Goal: Task Accomplishment & Management: Complete application form

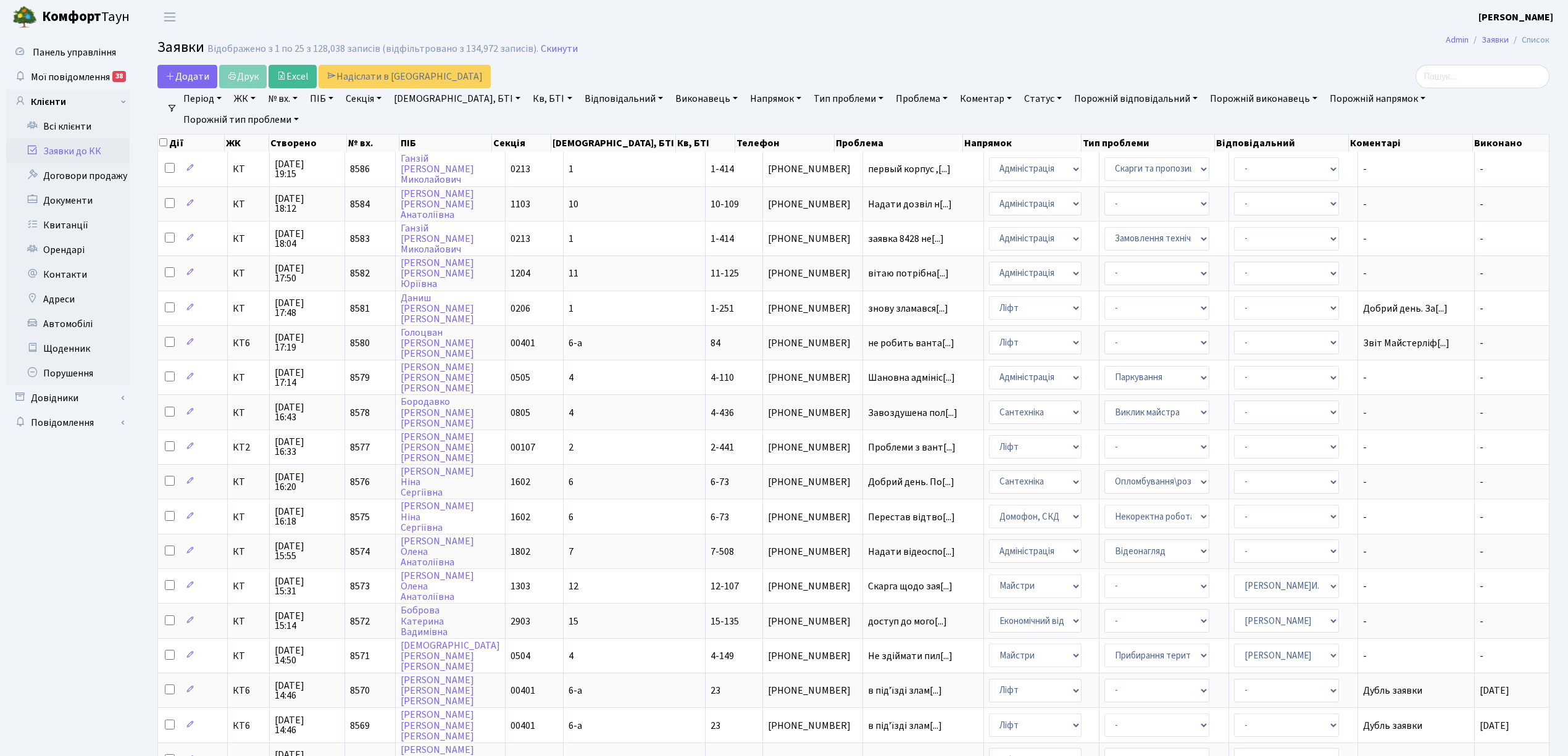
select select "25"
click at [192, 75] on span "Додати" at bounding box center [187, 76] width 44 height 14
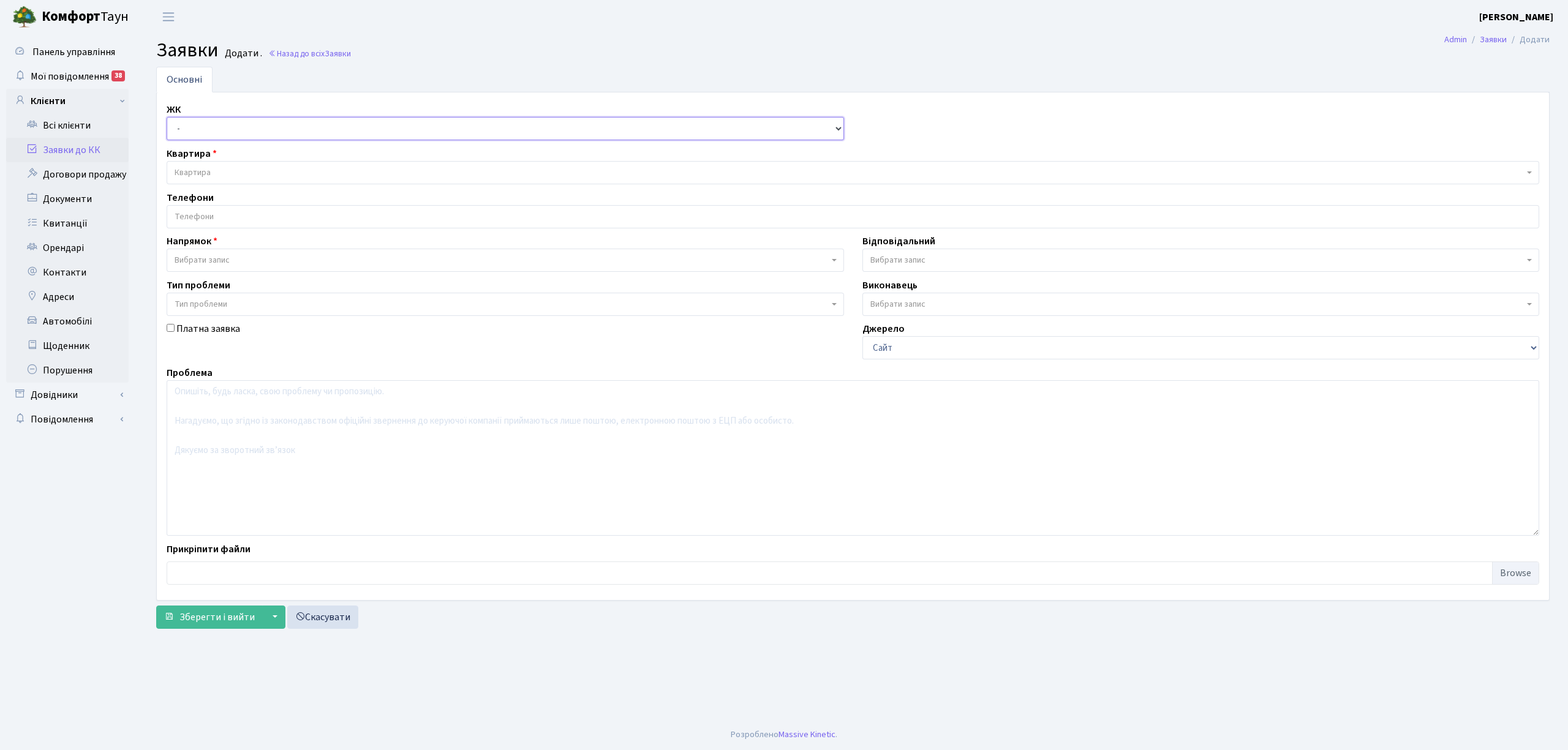
drag, startPoint x: 0, startPoint y: 0, endPoint x: 182, endPoint y: 132, distance: 224.8
click at [182, 132] on select "- КТ, вул. Регенераторна, 4 КТ2, просп. [STREET_ADDRESS] [STREET_ADDRESS] [PERS…" at bounding box center [504, 128] width 677 height 23
select select "295"
click at [166, 118] on select "- КТ, вул. Регенераторна, 4 КТ2, просп. Соборності, 17 КТ3, вул. Березнева, 16 …" at bounding box center [504, 128] width 677 height 23
select select
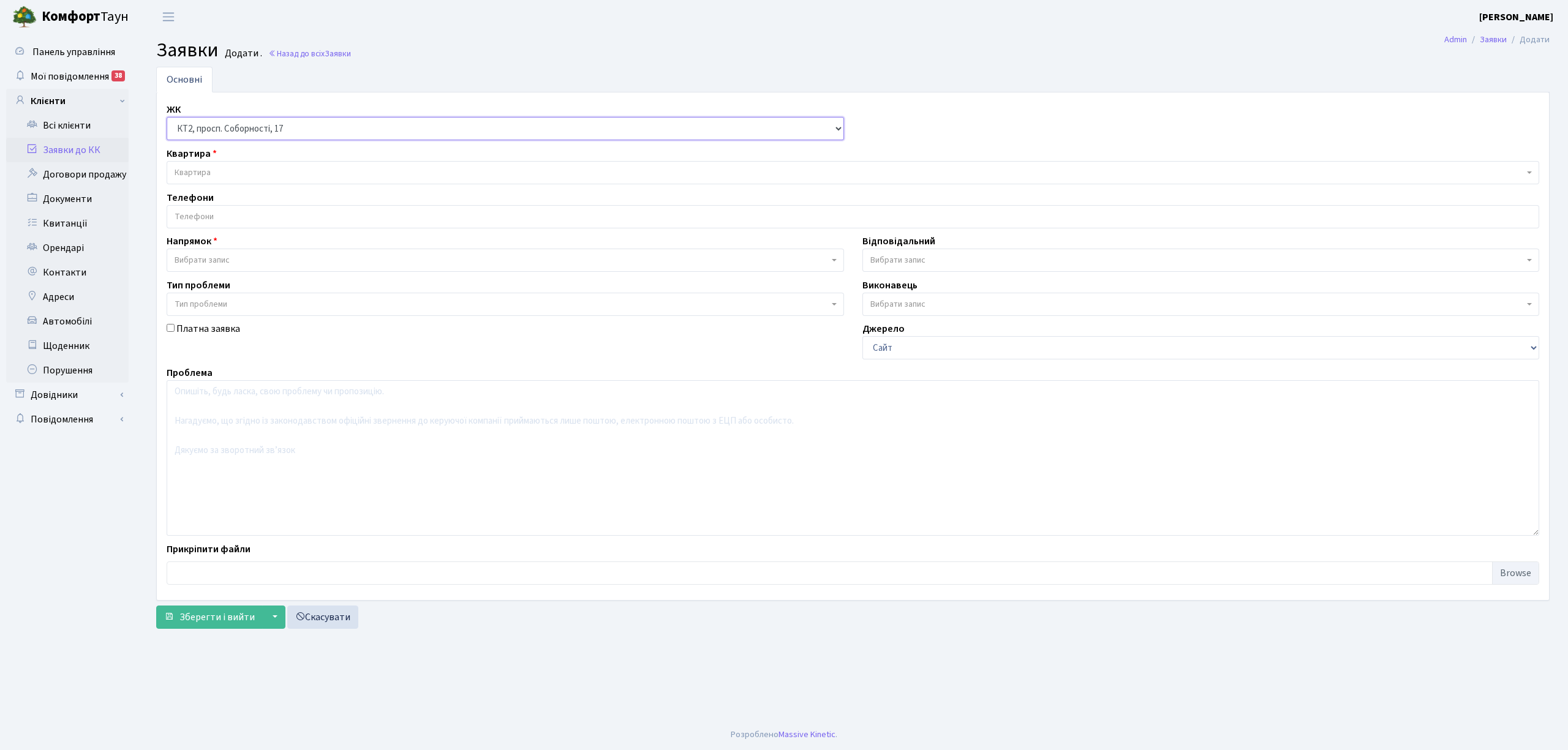
select select
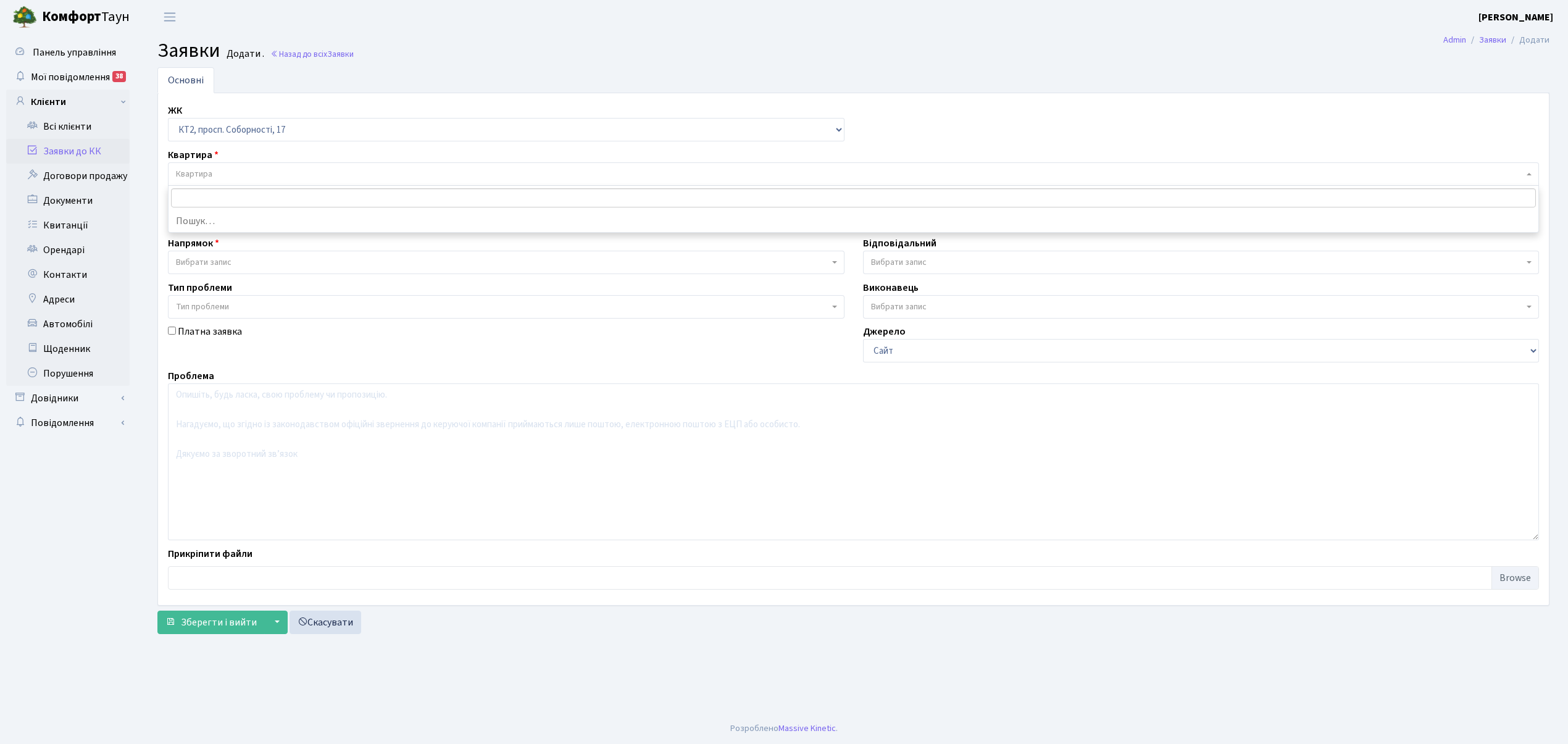
click at [245, 174] on span "Квартира" at bounding box center [850, 174] width 1348 height 12
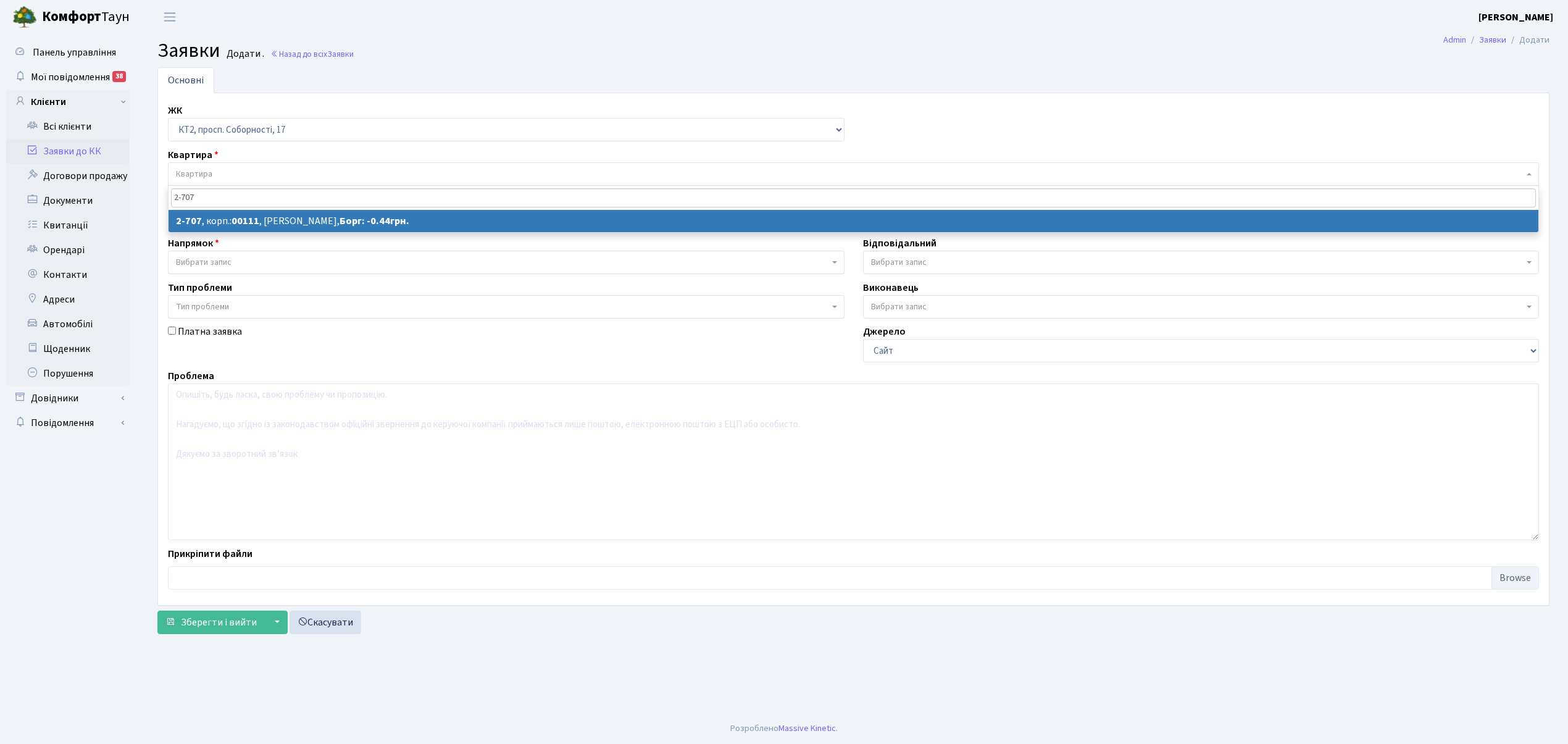
type input "2-707"
drag, startPoint x: 266, startPoint y: 220, endPoint x: 252, endPoint y: 221, distance: 14.0
select select
select select "15758"
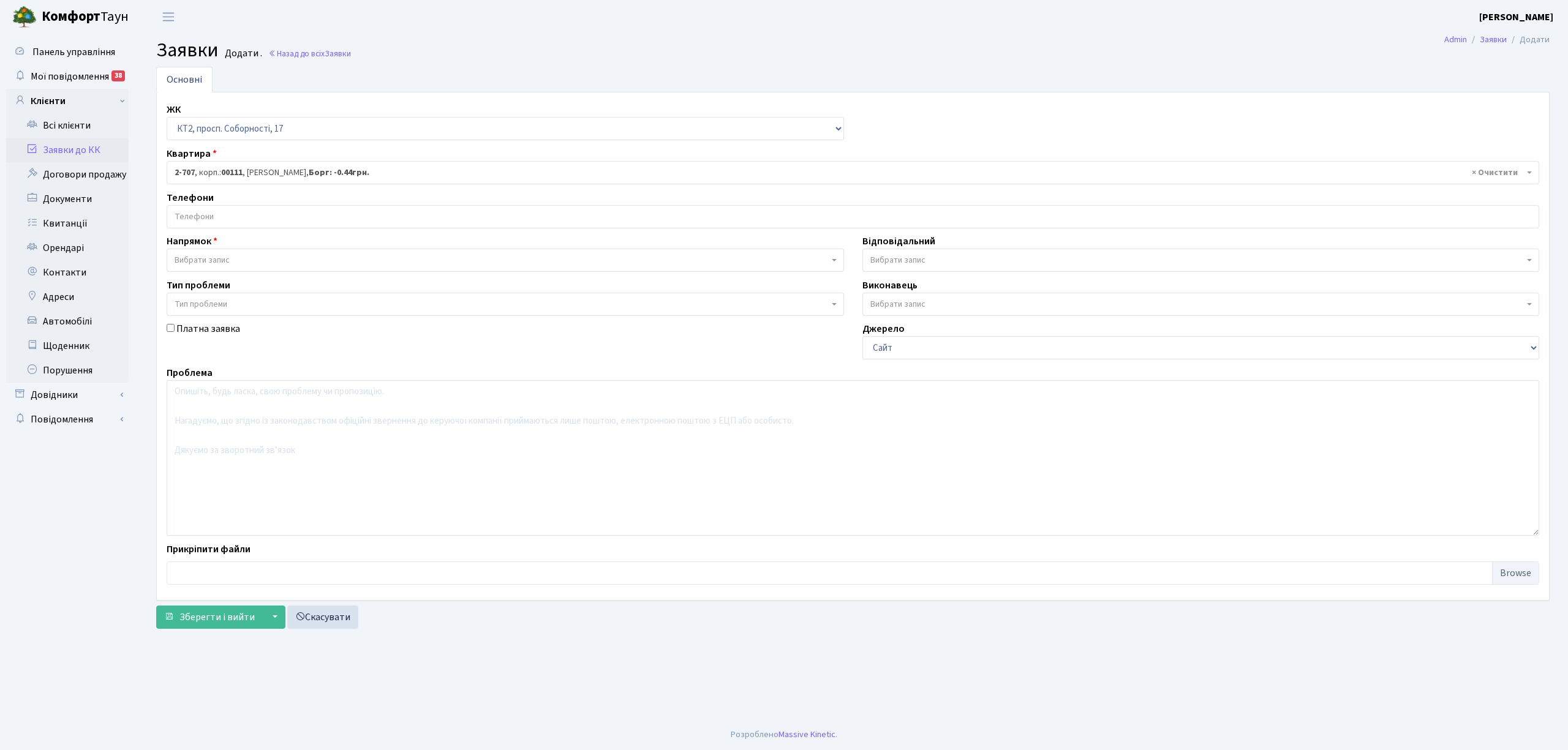
click at [232, 219] on input "search" at bounding box center [852, 216] width 1371 height 22
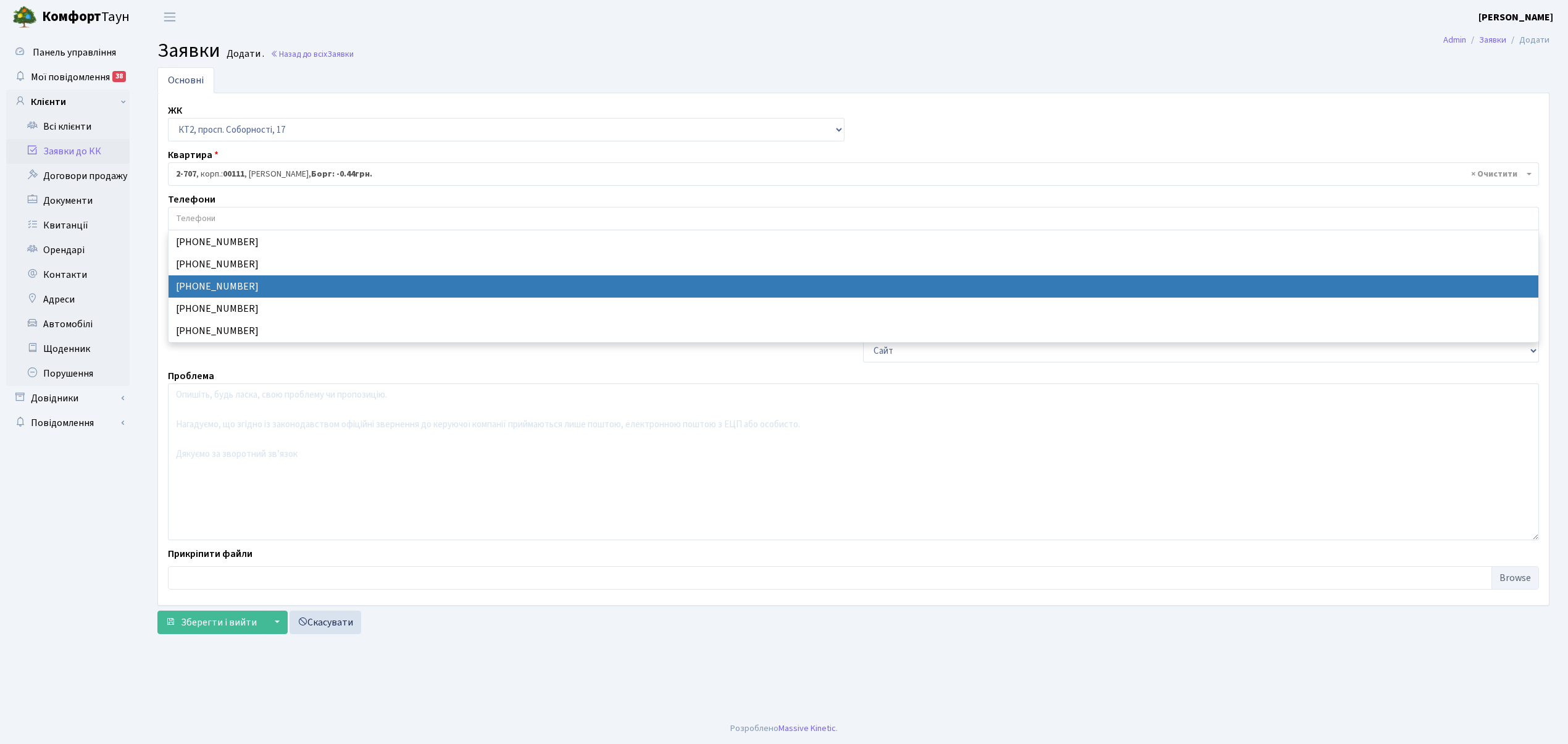
select select "40306"
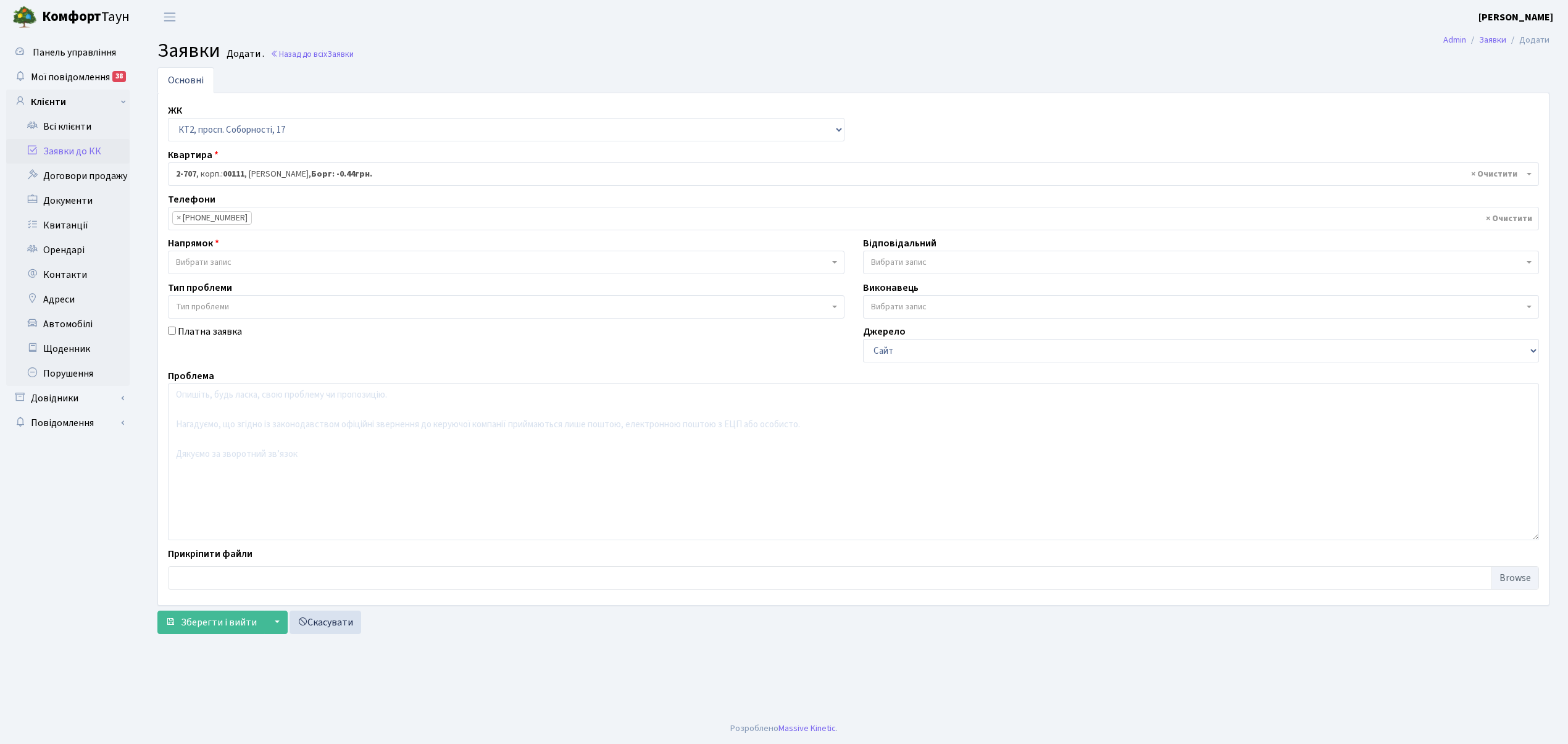
click at [186, 262] on span "Вибрати запис" at bounding box center [204, 262] width 56 height 12
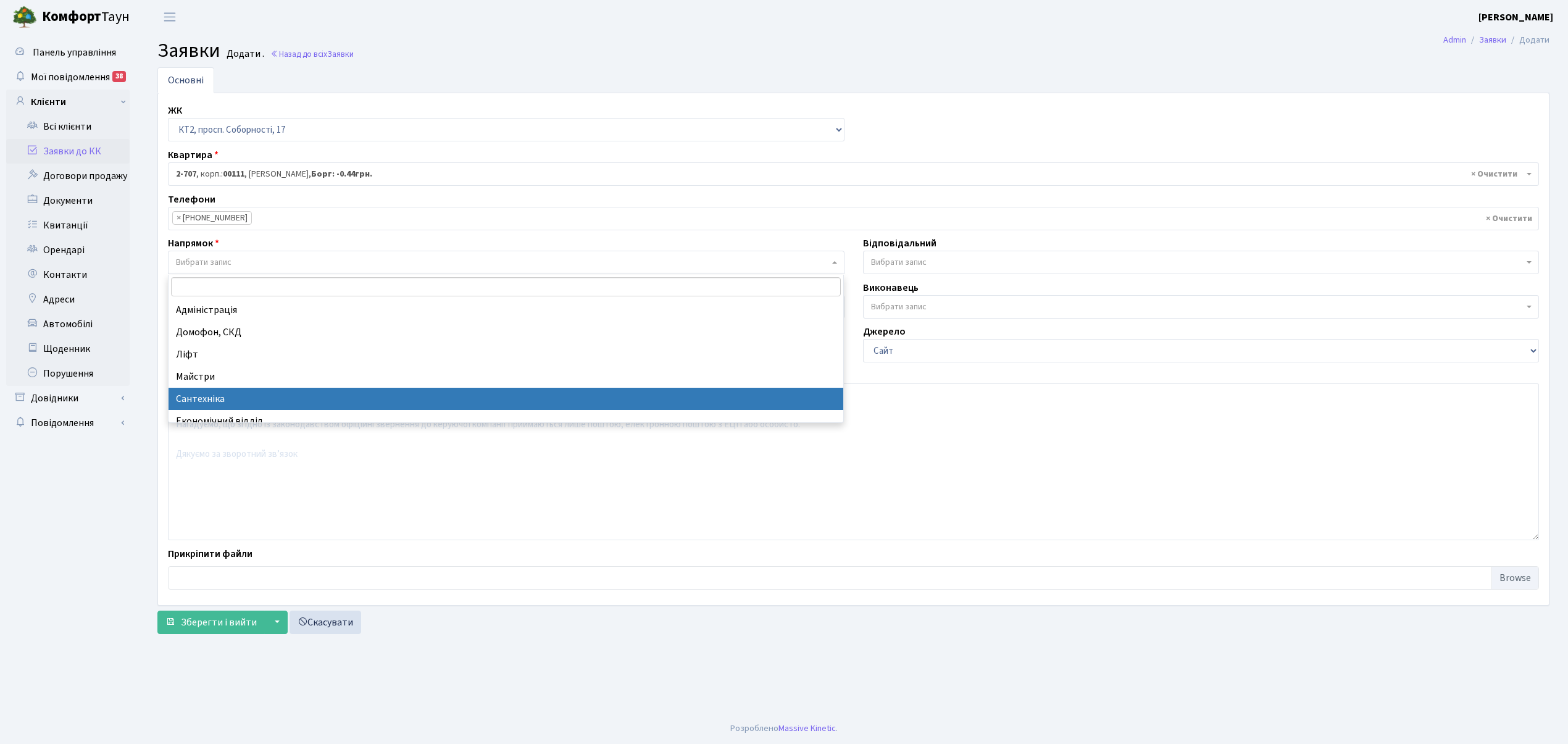
select select "2"
select select
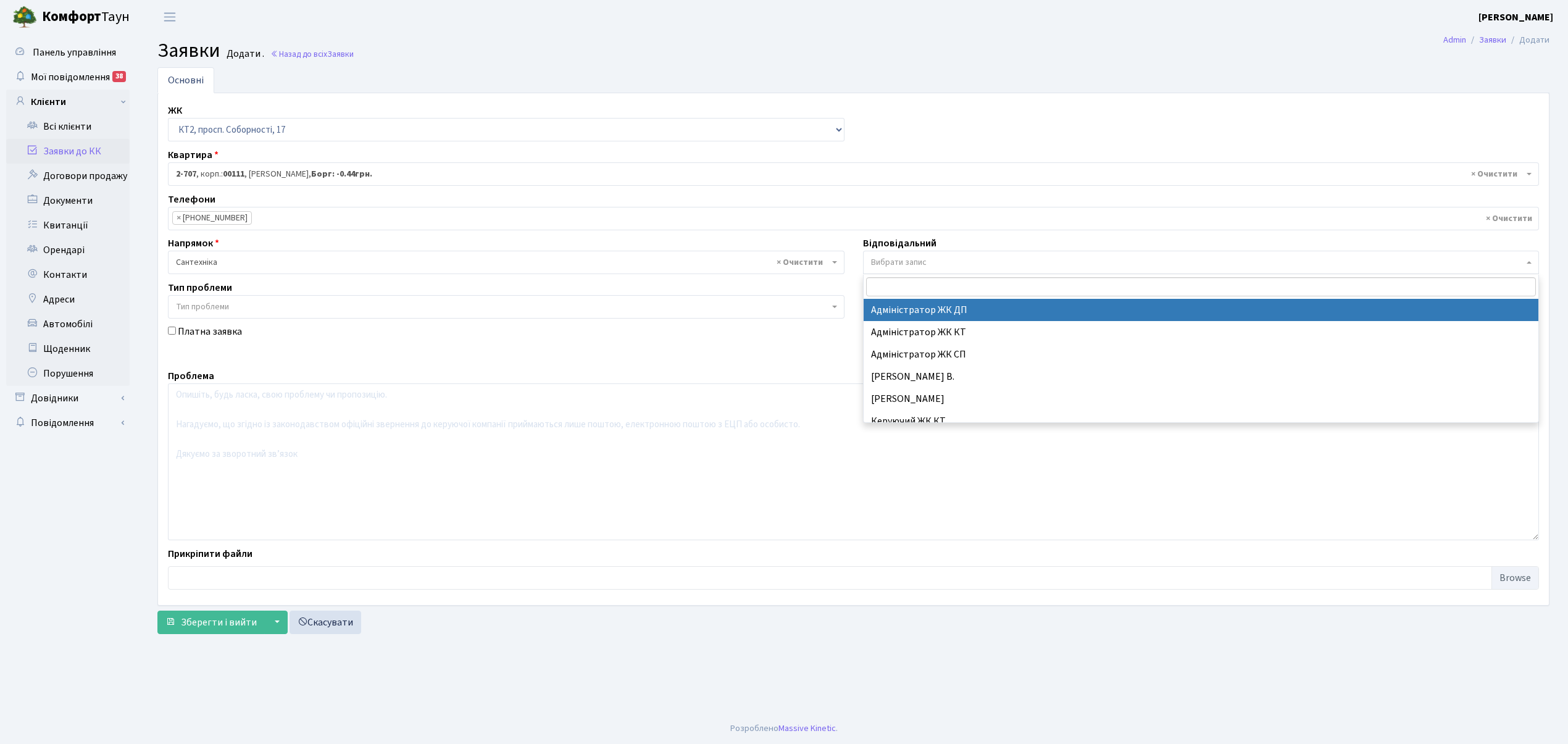
click at [888, 265] on span "Вибрати запис" at bounding box center [899, 262] width 56 height 12
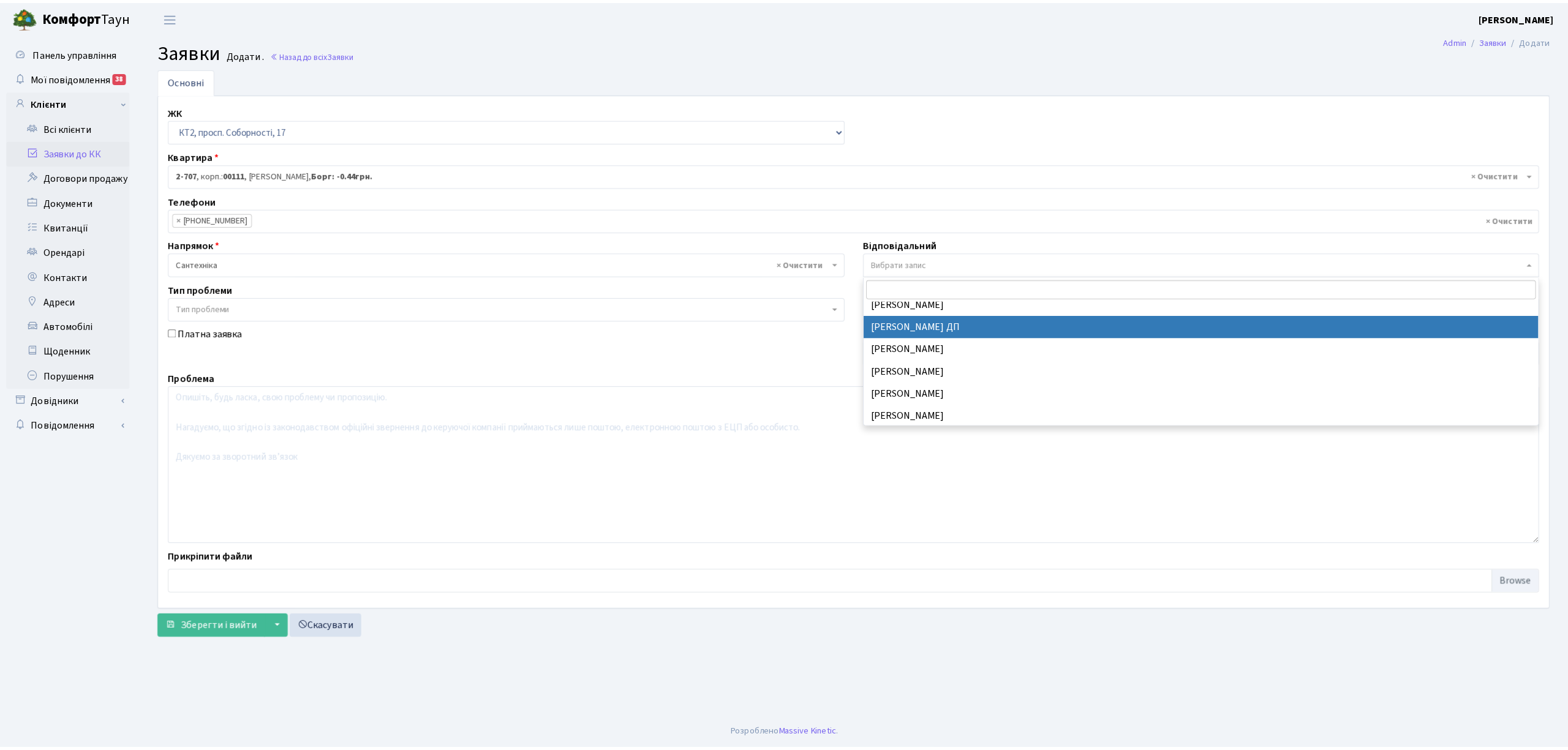
scroll to position [583, 0]
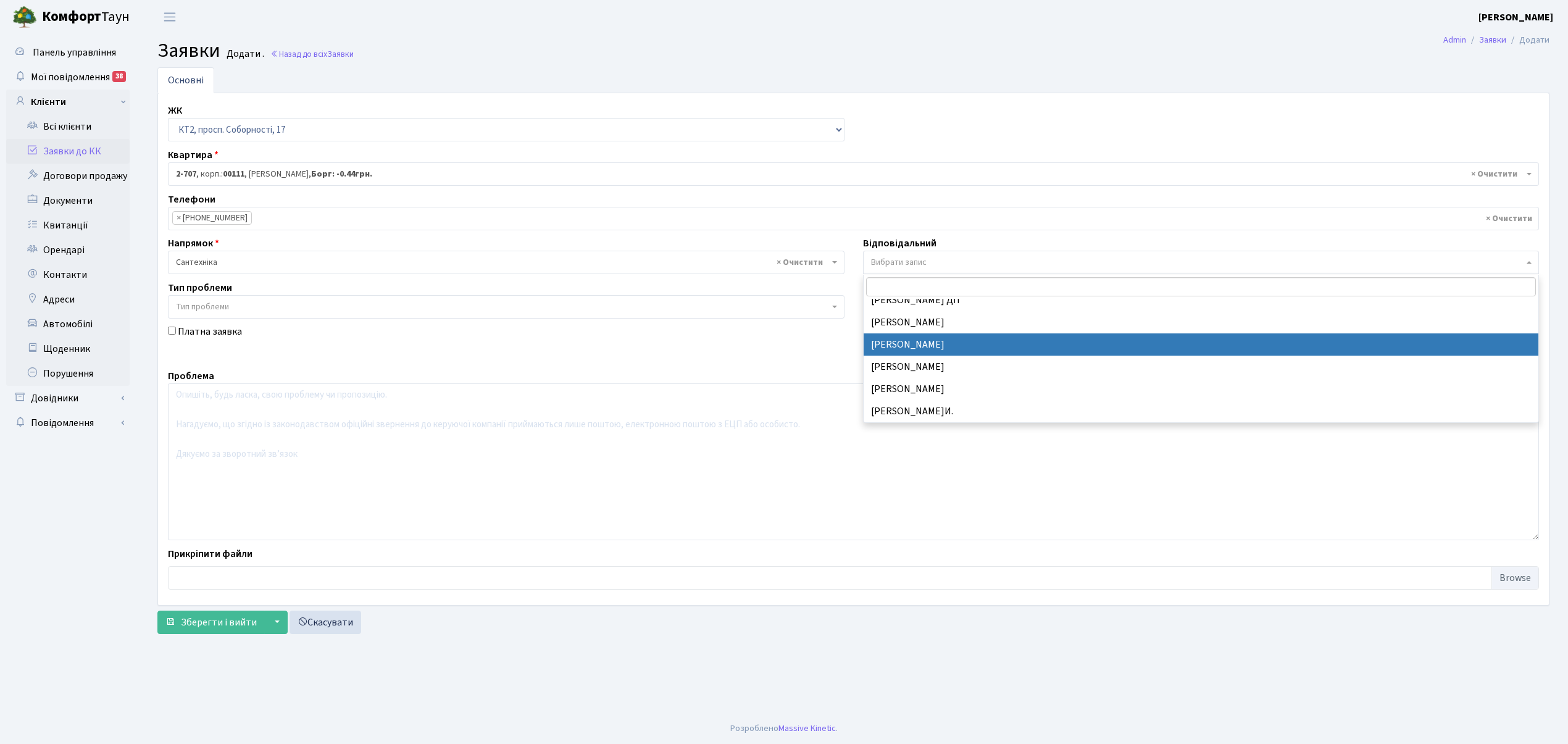
select select "67"
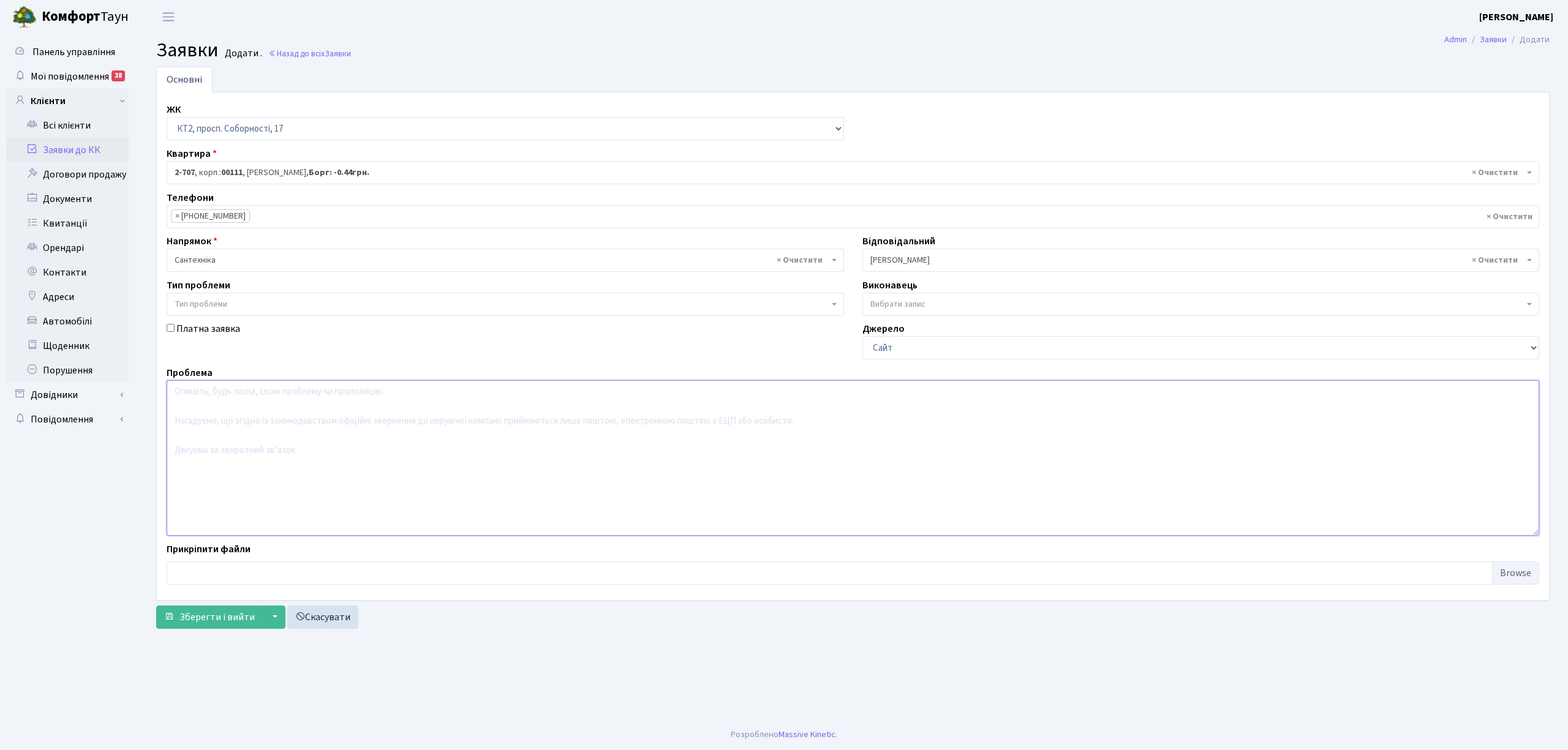
click at [191, 400] on textarea at bounding box center [852, 458] width 1372 height 156
type textarea "12 під, 11 пов, тече вода з витяжки."
click at [202, 616] on span "Зберегти і вийти" at bounding box center [217, 617] width 75 height 14
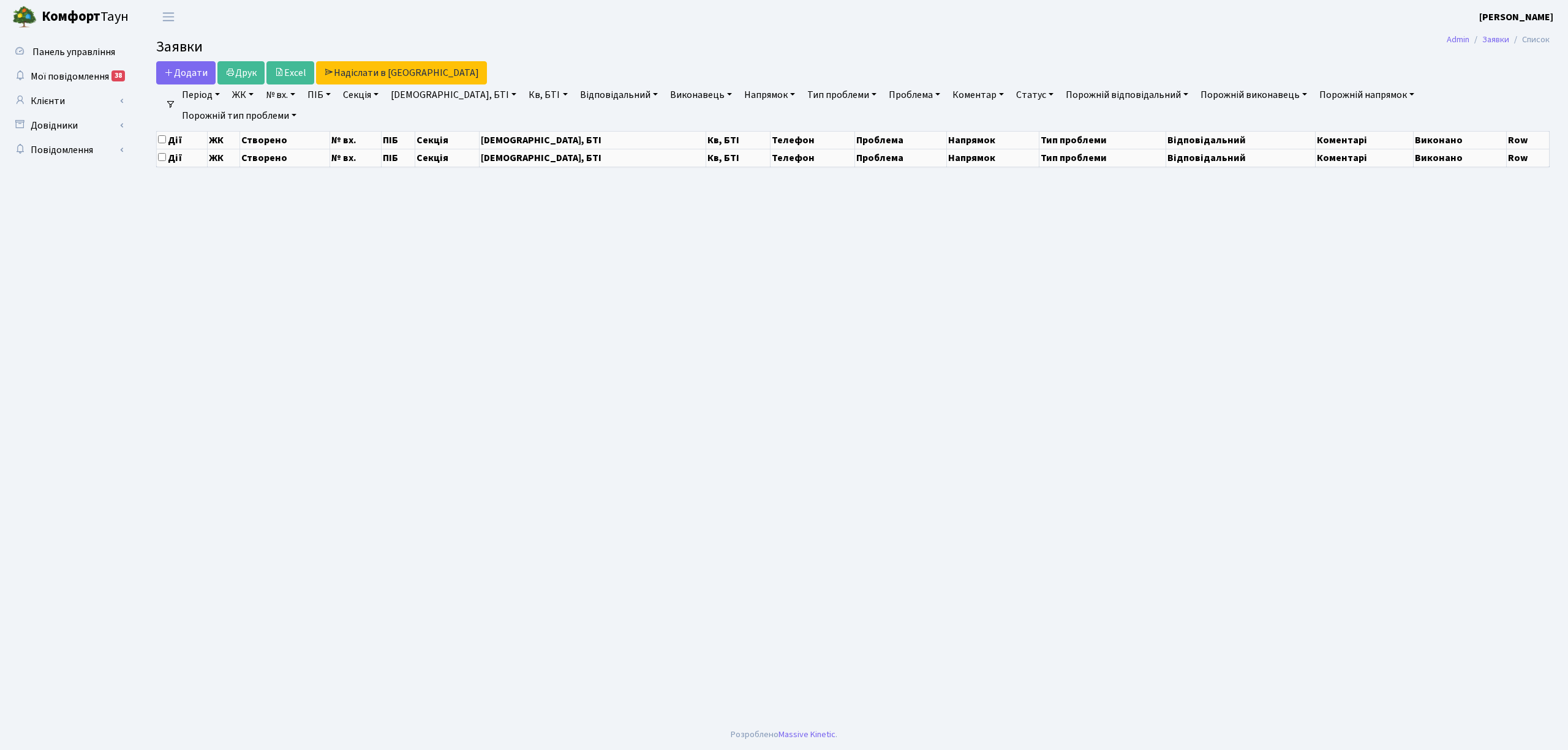
select select "25"
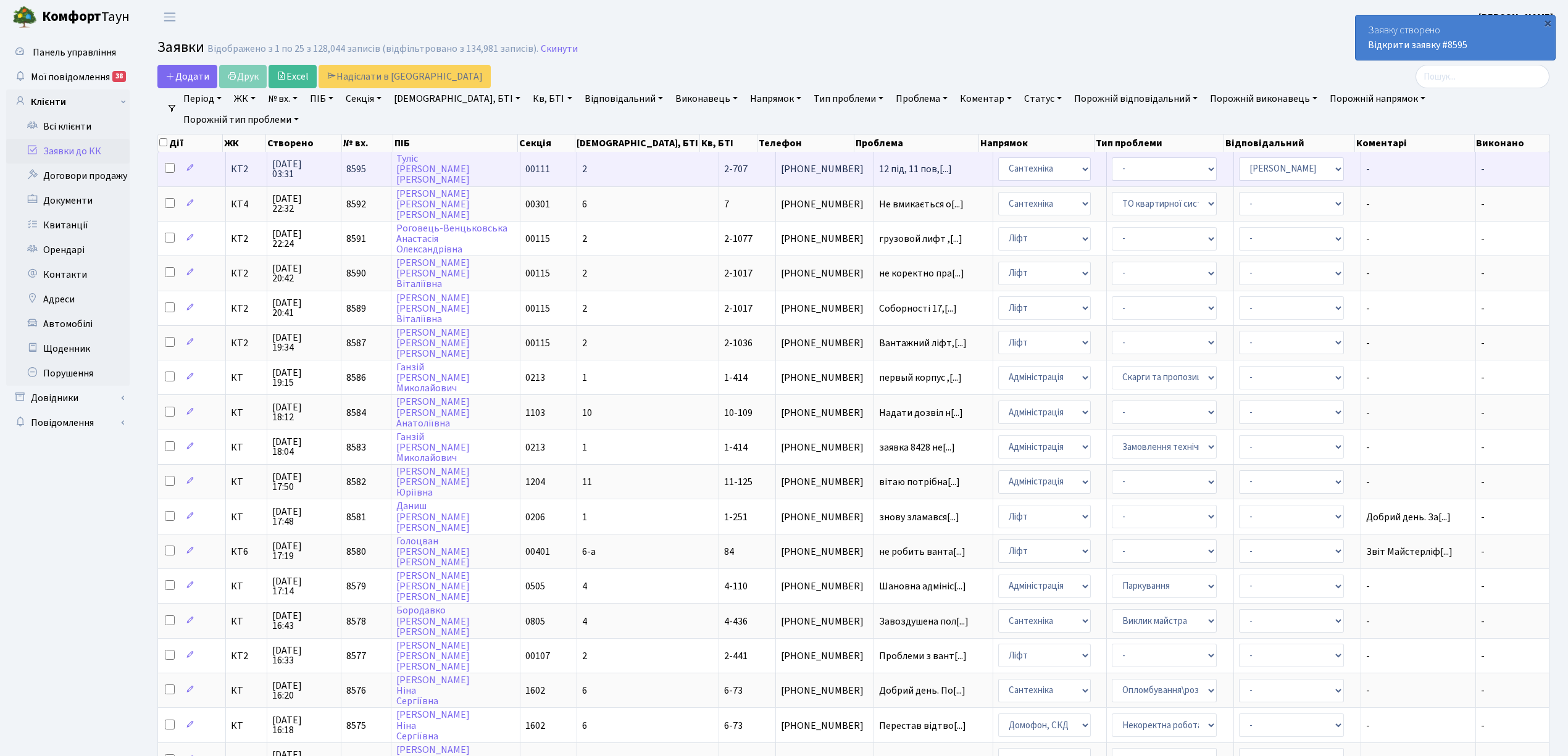
click at [477, 166] on td "Туліс Микита Юрійович" at bounding box center [456, 169] width 129 height 34
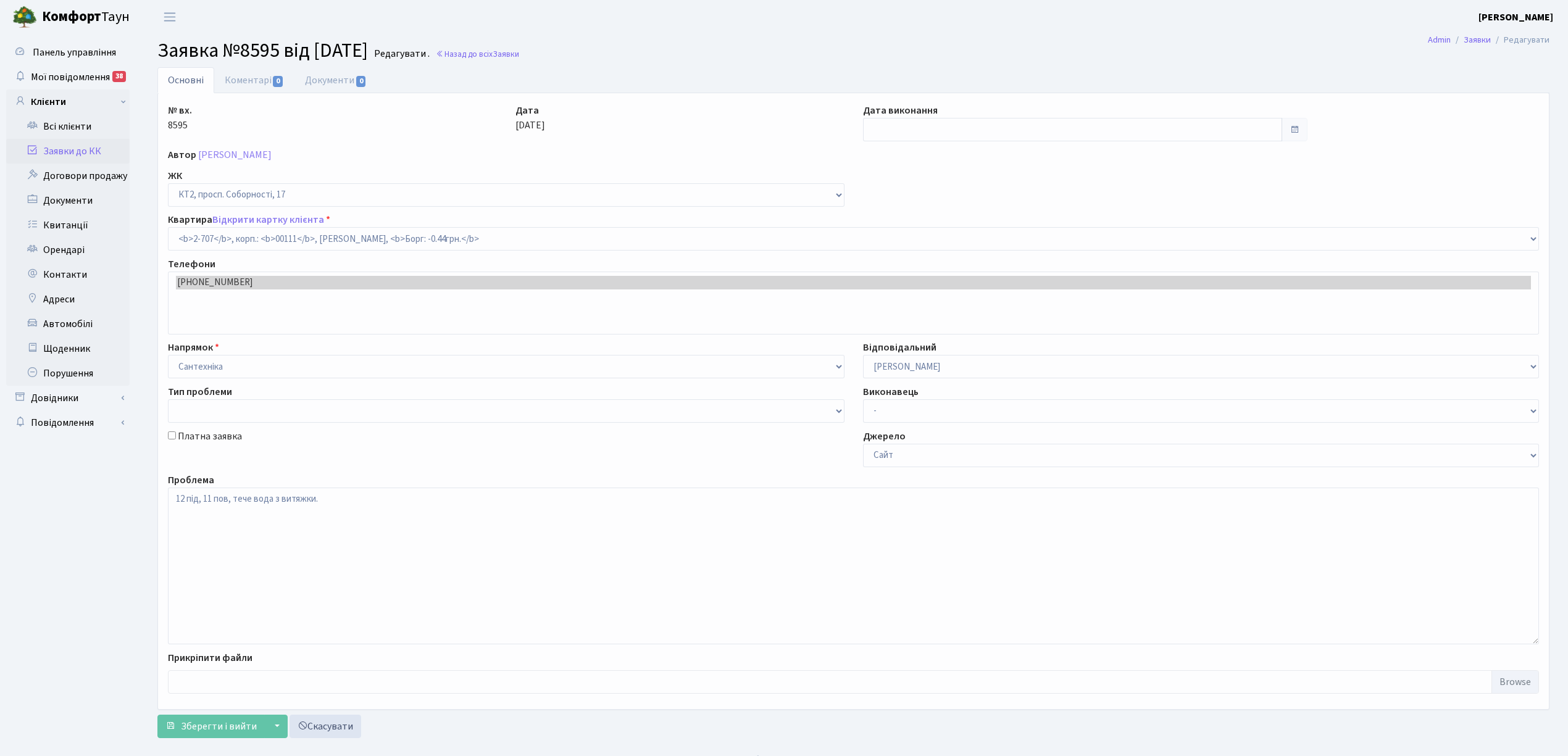
select select "15758"
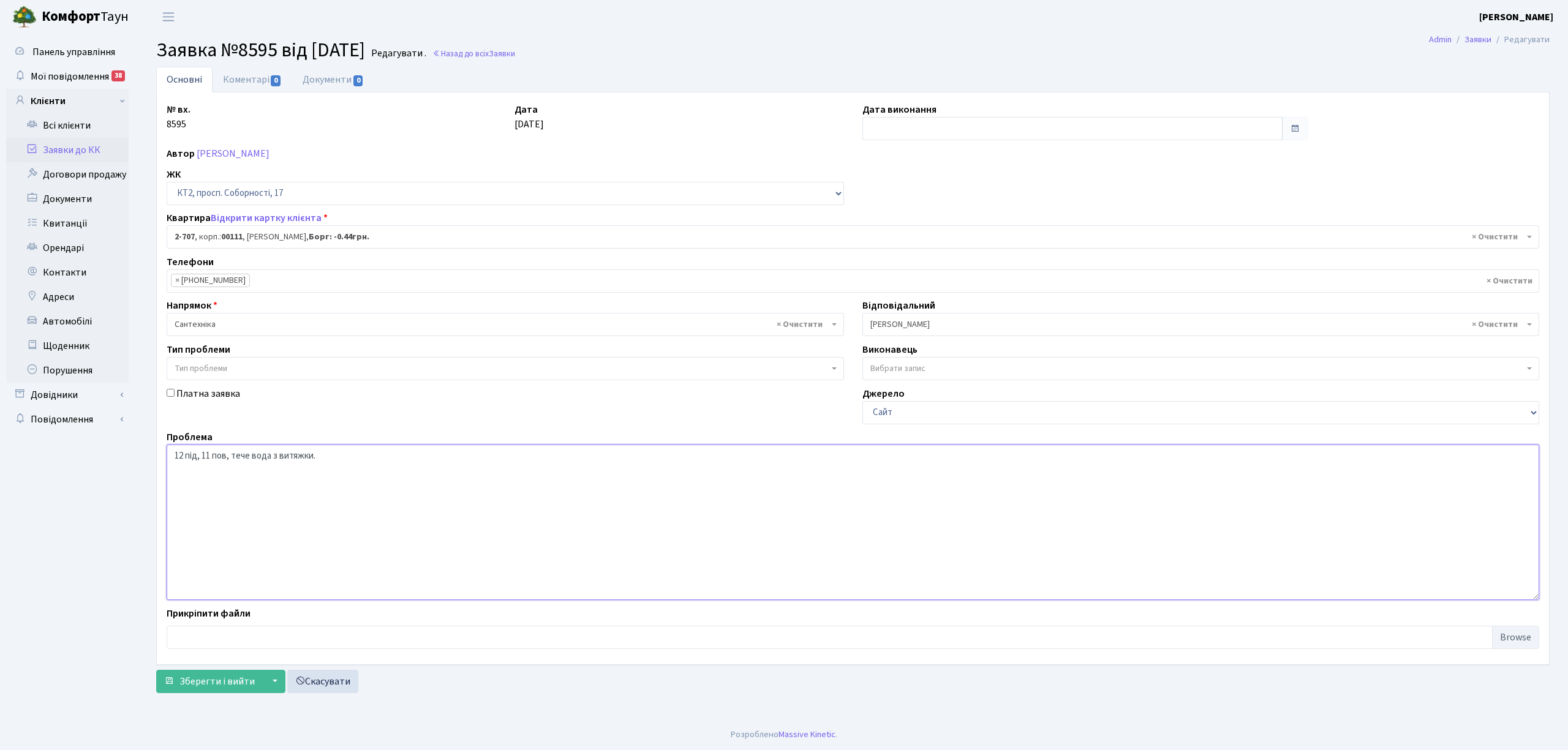
click at [180, 456] on textarea "12 під, 11 пов, тече вода з витяжки." at bounding box center [852, 522] width 1372 height 156
click at [184, 459] on textarea "12 під, 11 пов, тече вода з витяжки." at bounding box center [852, 522] width 1372 height 156
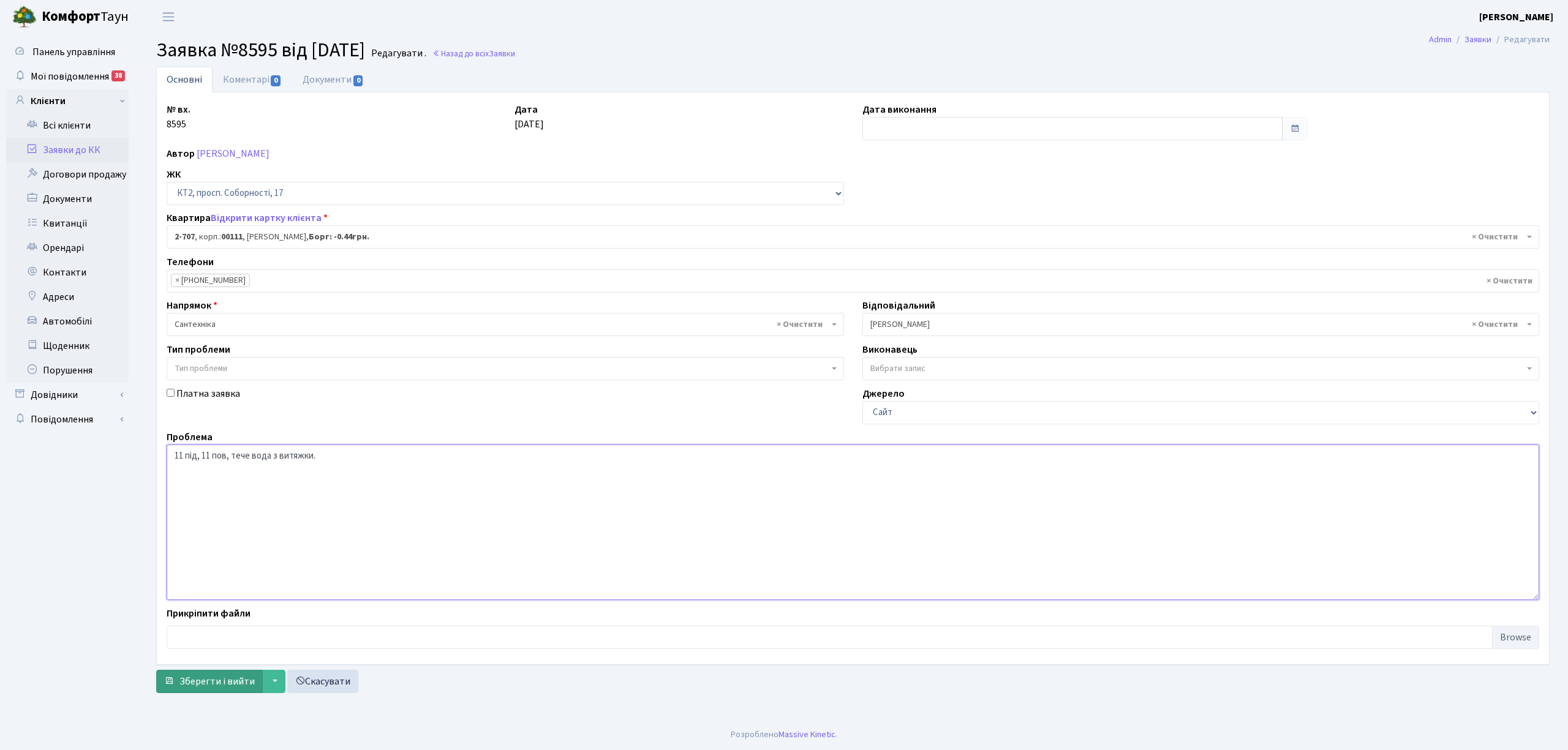
type textarea "11 під, 11 пов, тече вода з витяжки."
click at [196, 687] on span "Зберегти і вийти" at bounding box center [217, 682] width 75 height 14
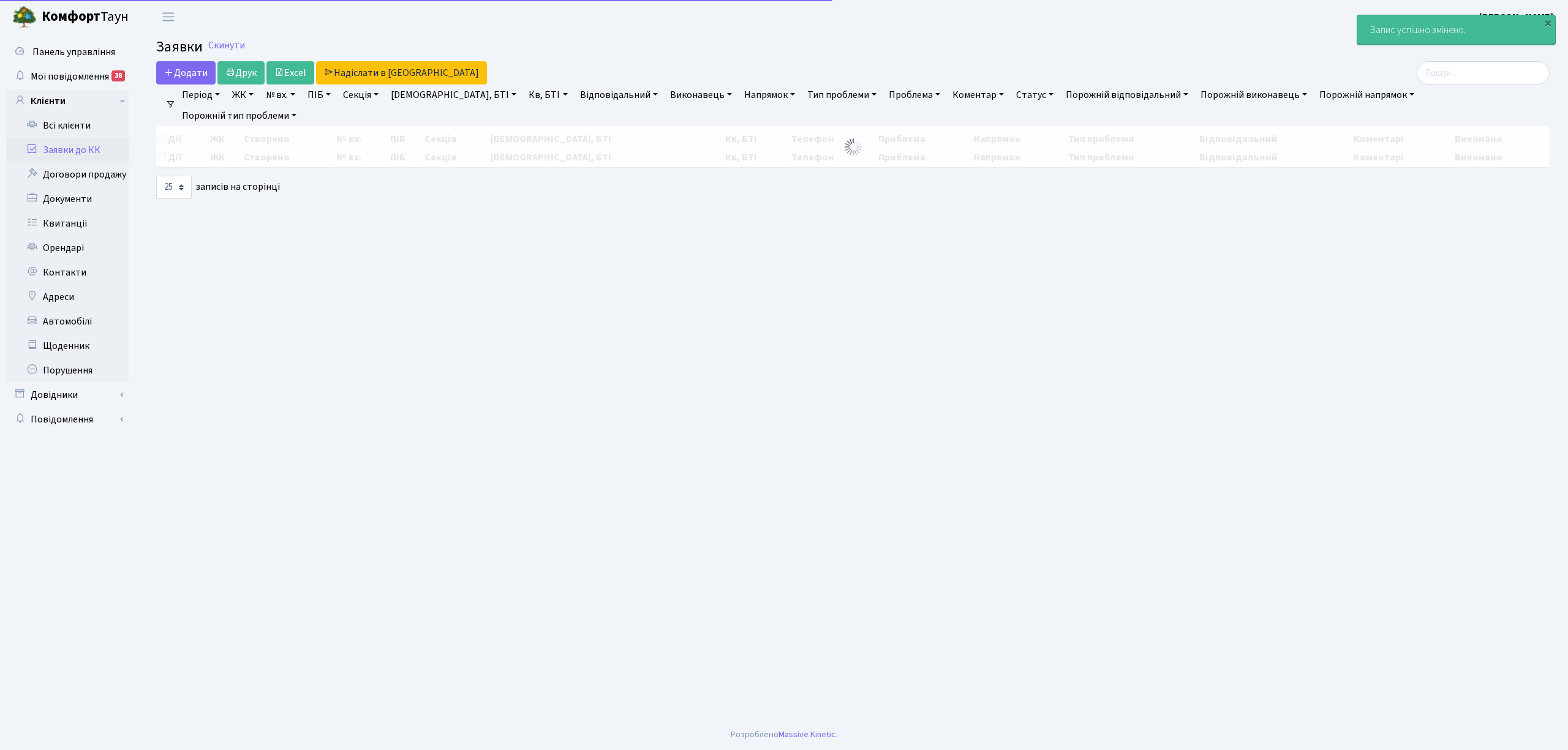
select select "25"
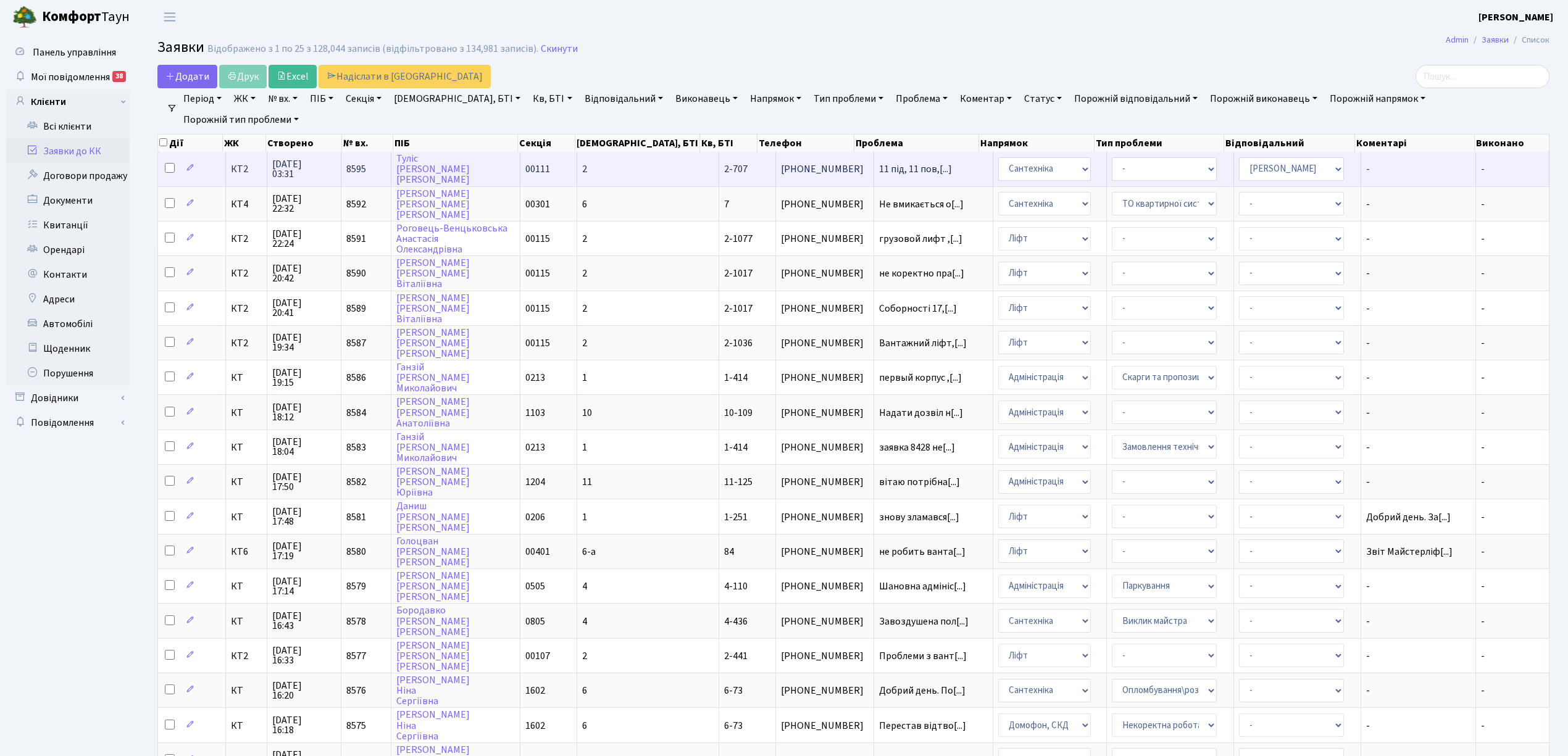
click at [474, 176] on td "Туліс Микита Юрійович" at bounding box center [456, 169] width 129 height 34
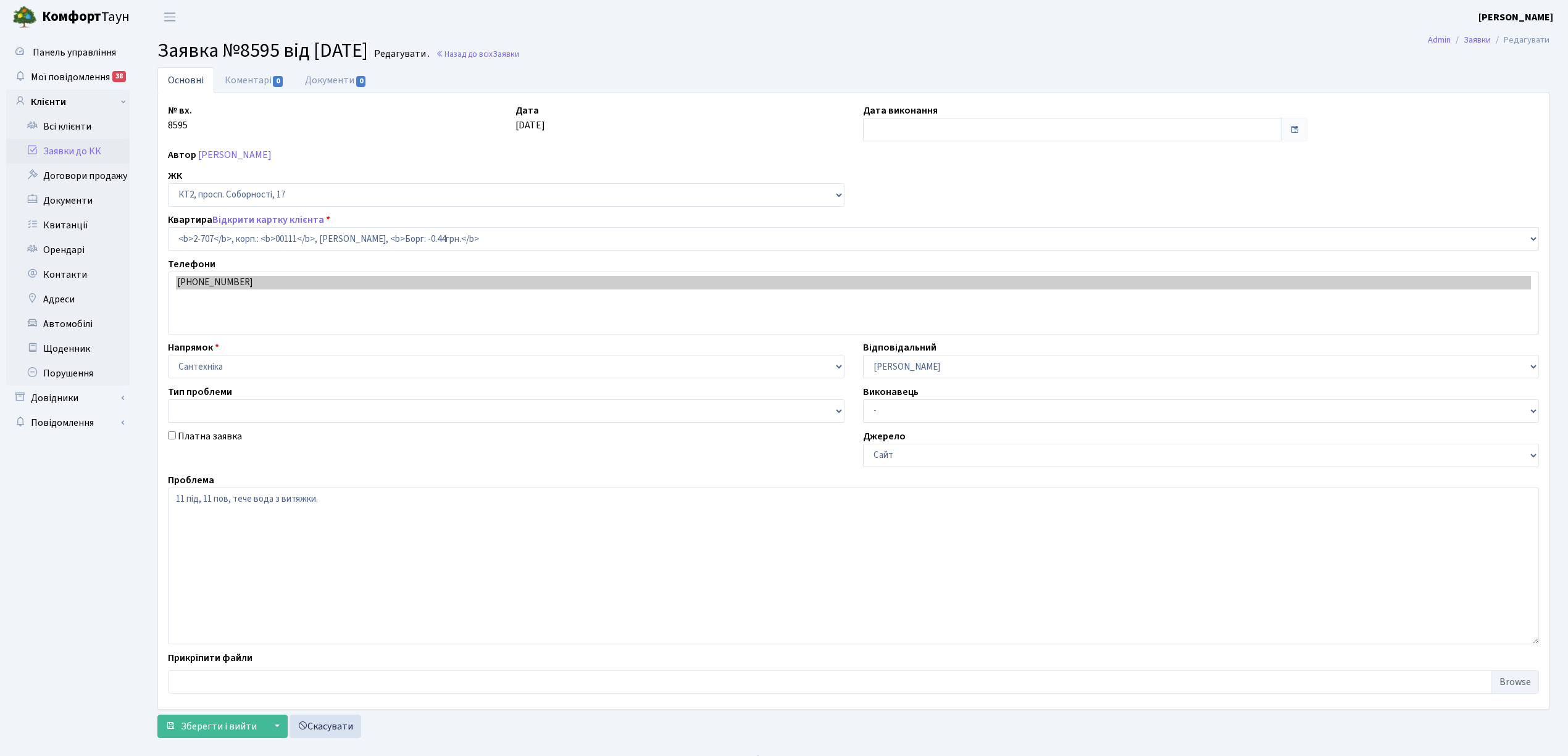
select select "15758"
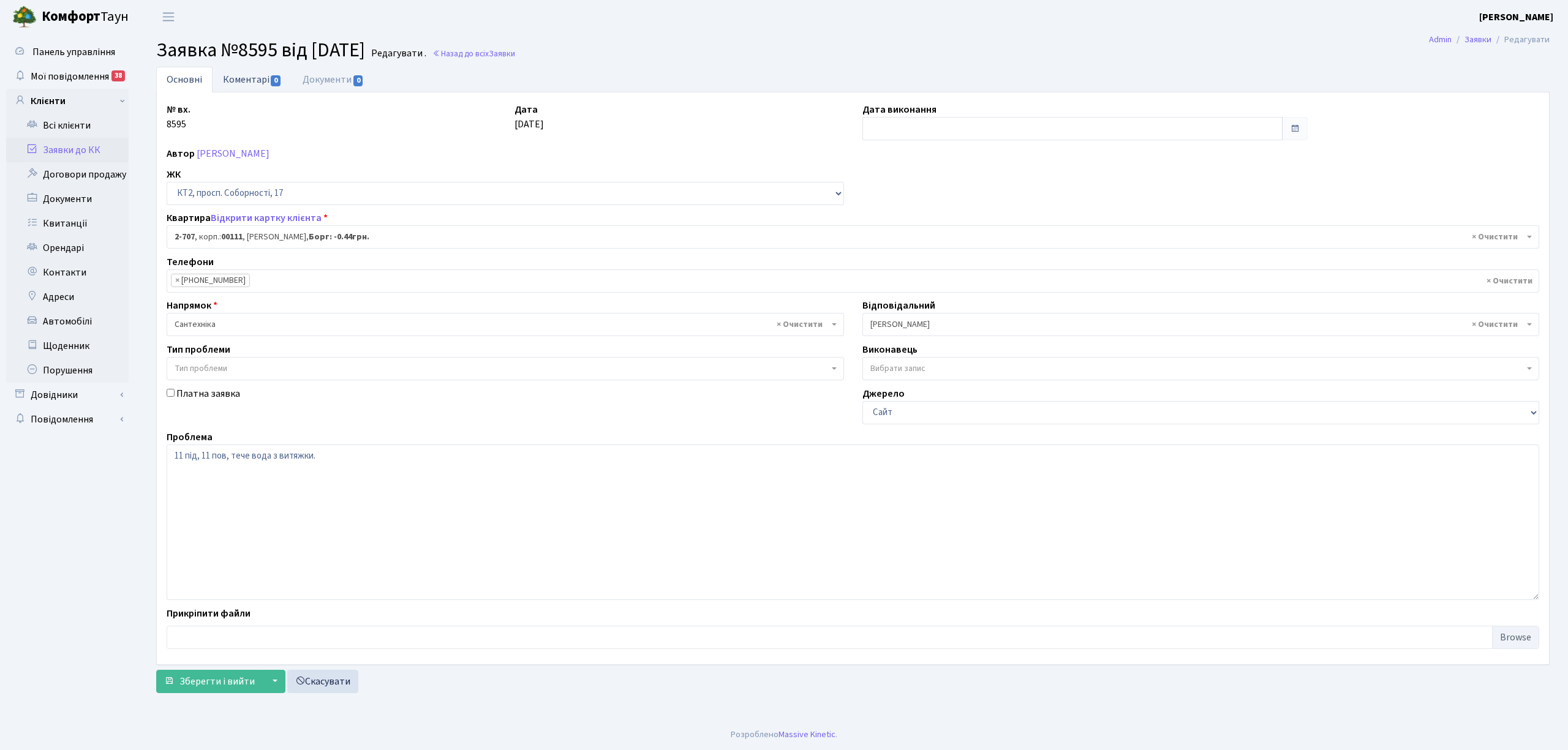
click at [240, 81] on link "Коментарі 0" at bounding box center [251, 78] width 79 height 25
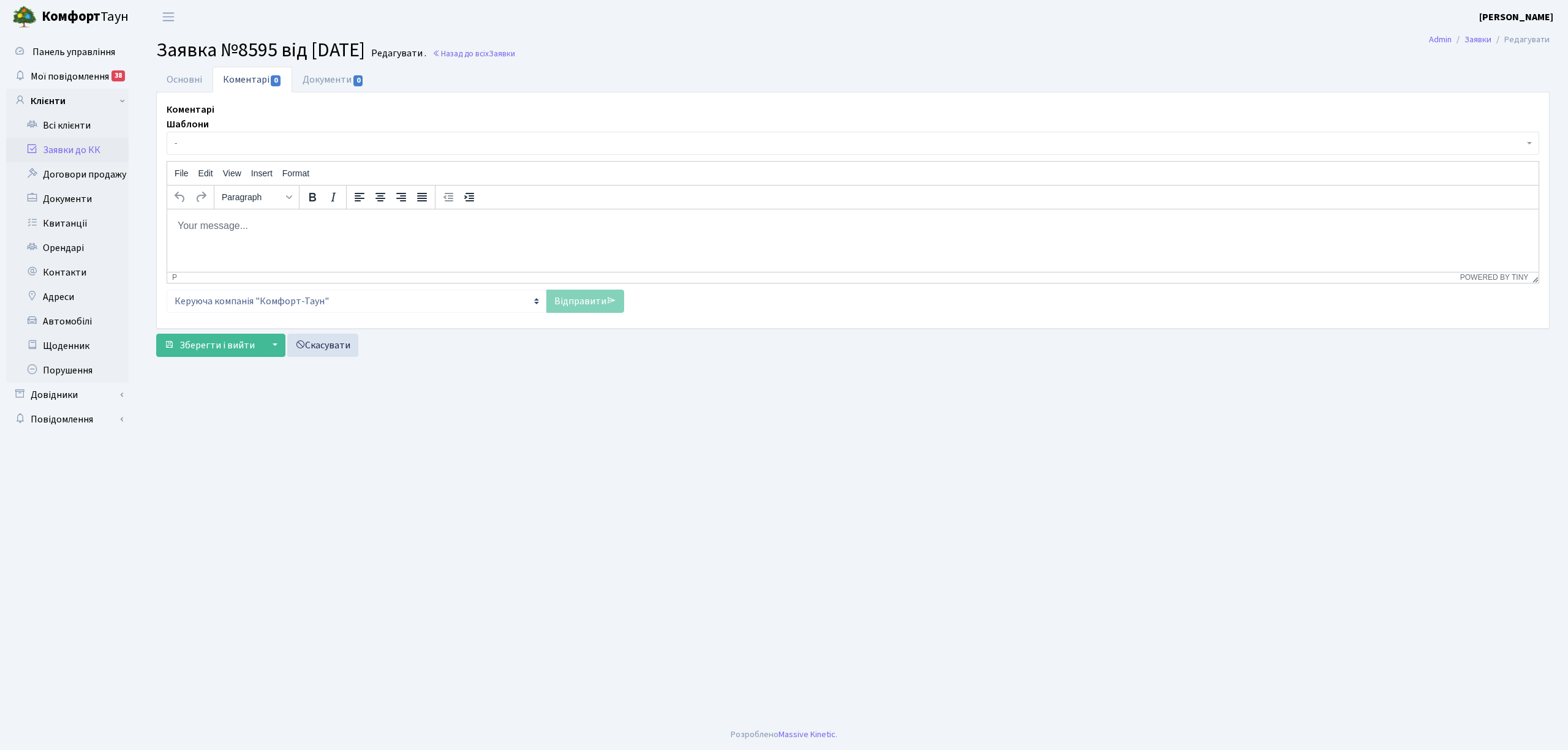
click at [190, 228] on body "Rich Text Area. Press ALT-0 for help." at bounding box center [853, 226] width 1352 height 14
click at [567, 300] on link "Відправити" at bounding box center [585, 301] width 78 height 23
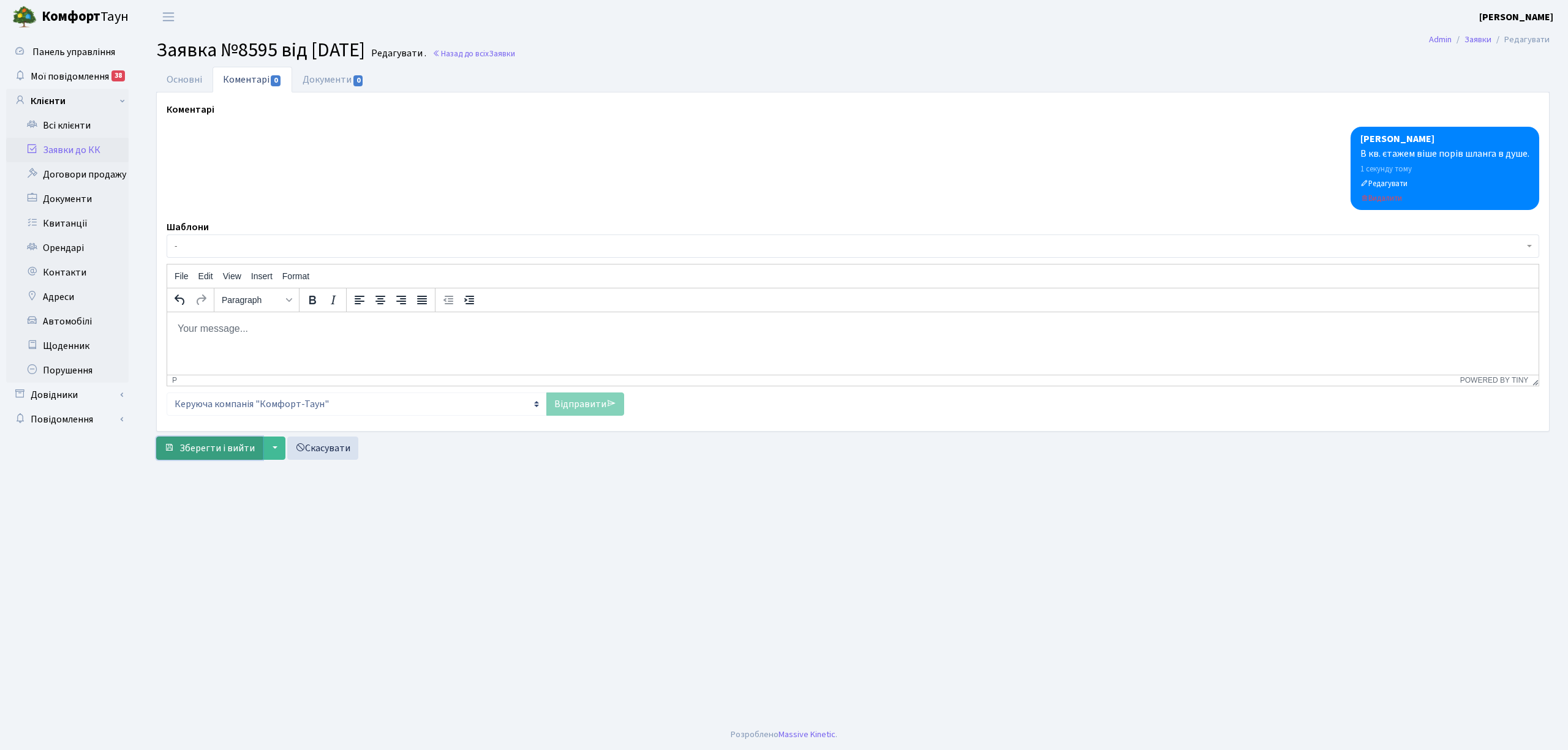
click at [216, 451] on span "Зберегти і вийти" at bounding box center [217, 448] width 75 height 14
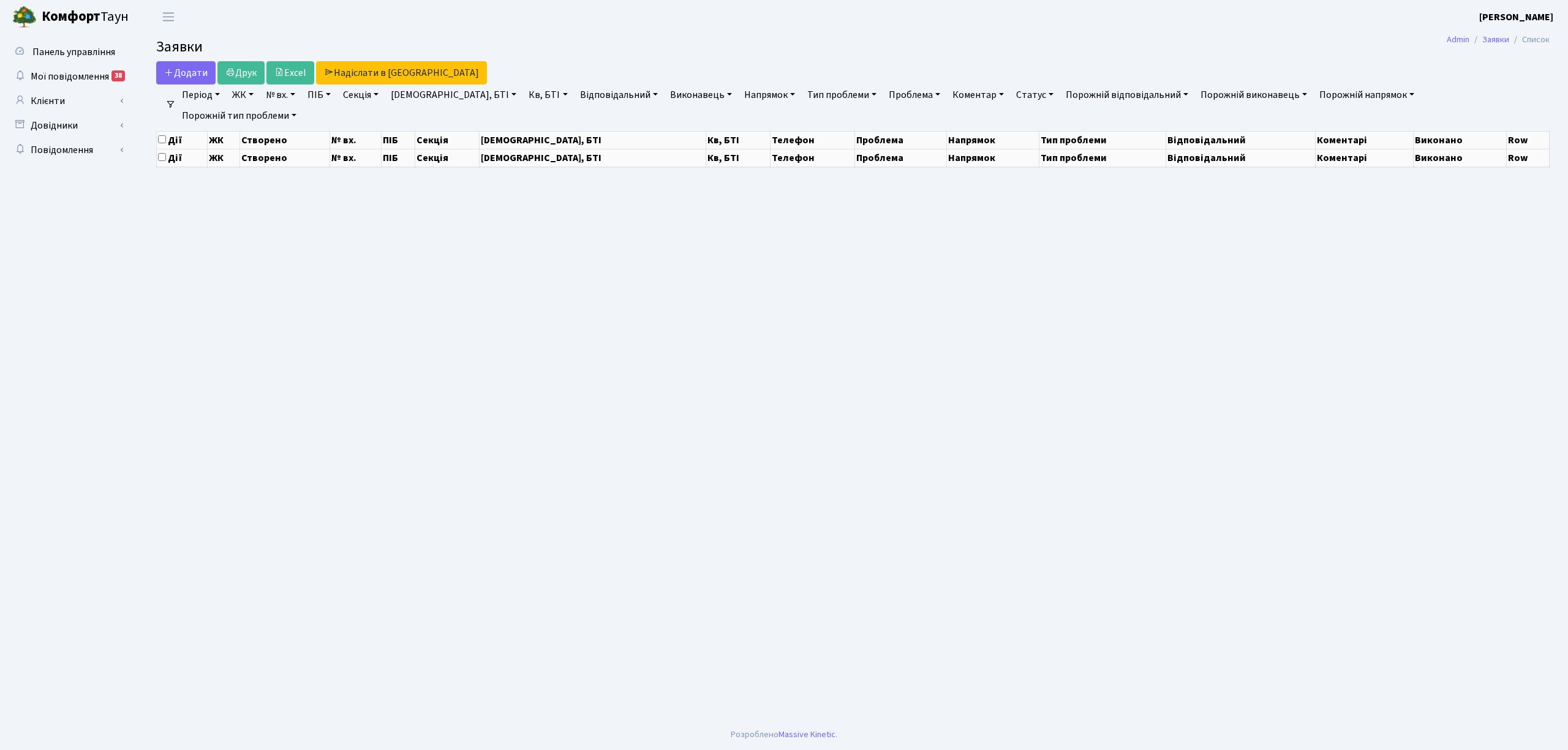
select select "25"
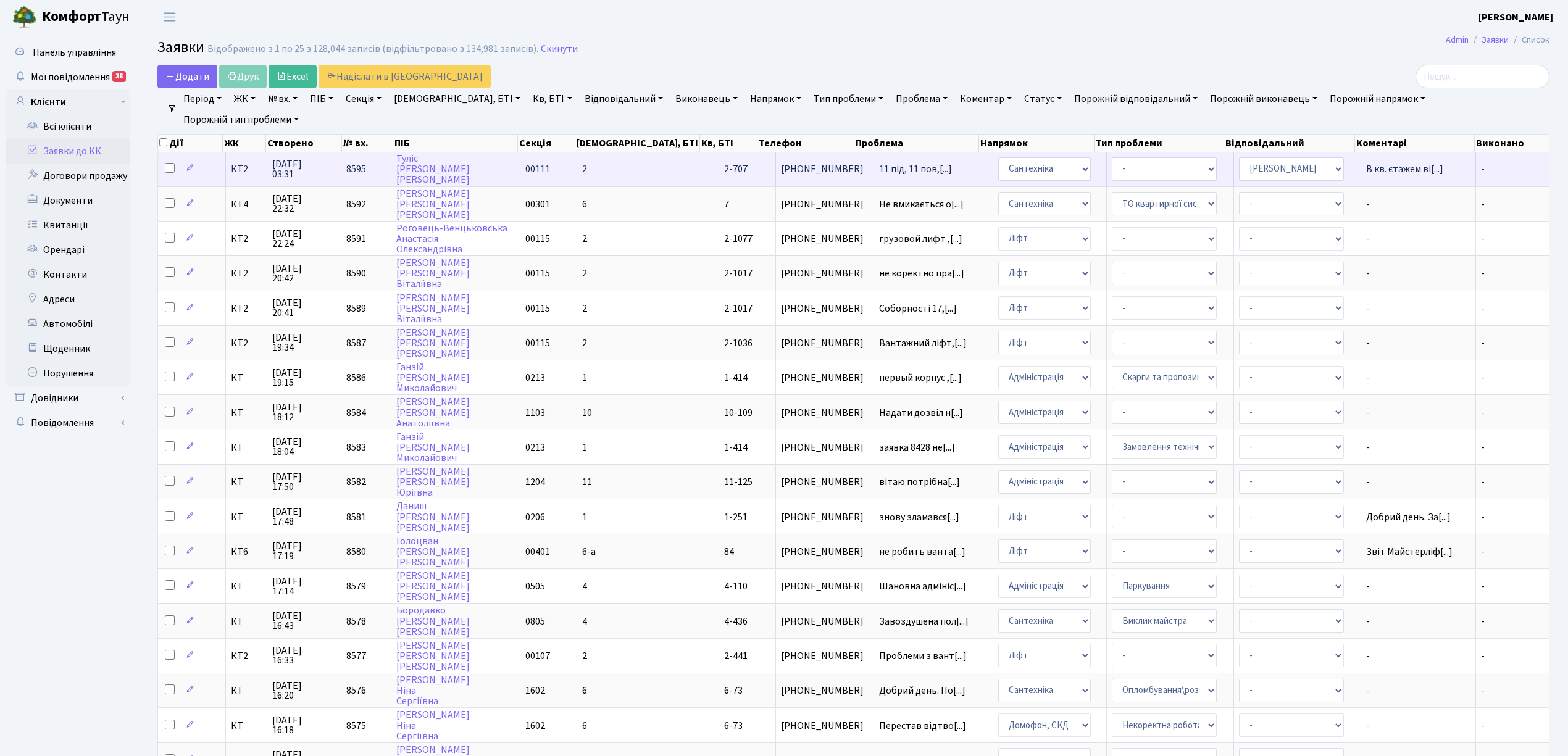
click at [1490, 168] on td "-" at bounding box center [1513, 169] width 74 height 34
click at [1192, 170] on td "- Виклик майстра Замовлення технічних умов Заміна елементу інженерного вузла те…" at bounding box center [1170, 169] width 127 height 34
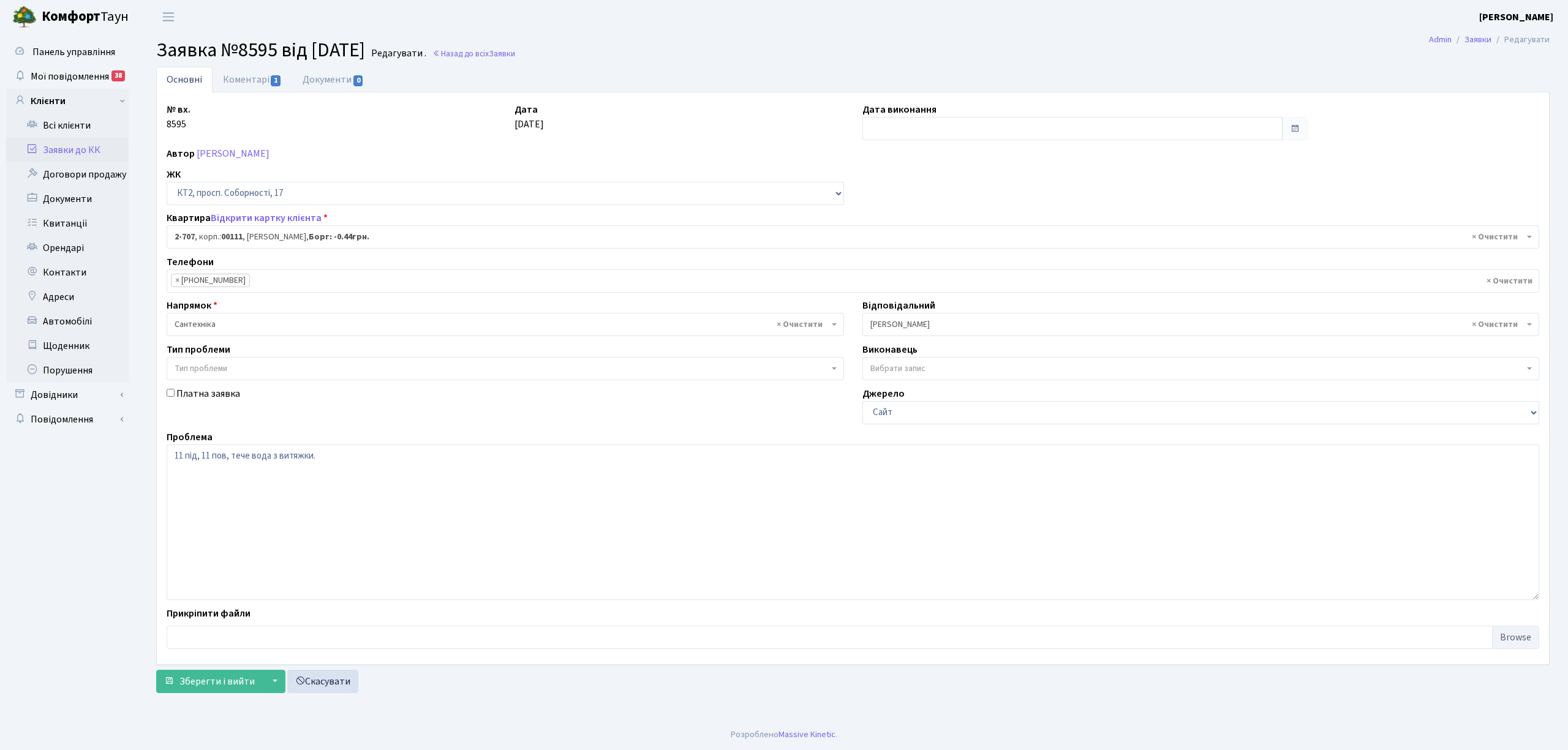
select select "15758"
click at [876, 130] on input "text" at bounding box center [1072, 128] width 420 height 23
click at [927, 192] on td "2" at bounding box center [930, 192] width 19 height 19
type input "[DATE]"
click at [221, 677] on span "Зберегти і вийти" at bounding box center [217, 682] width 75 height 14
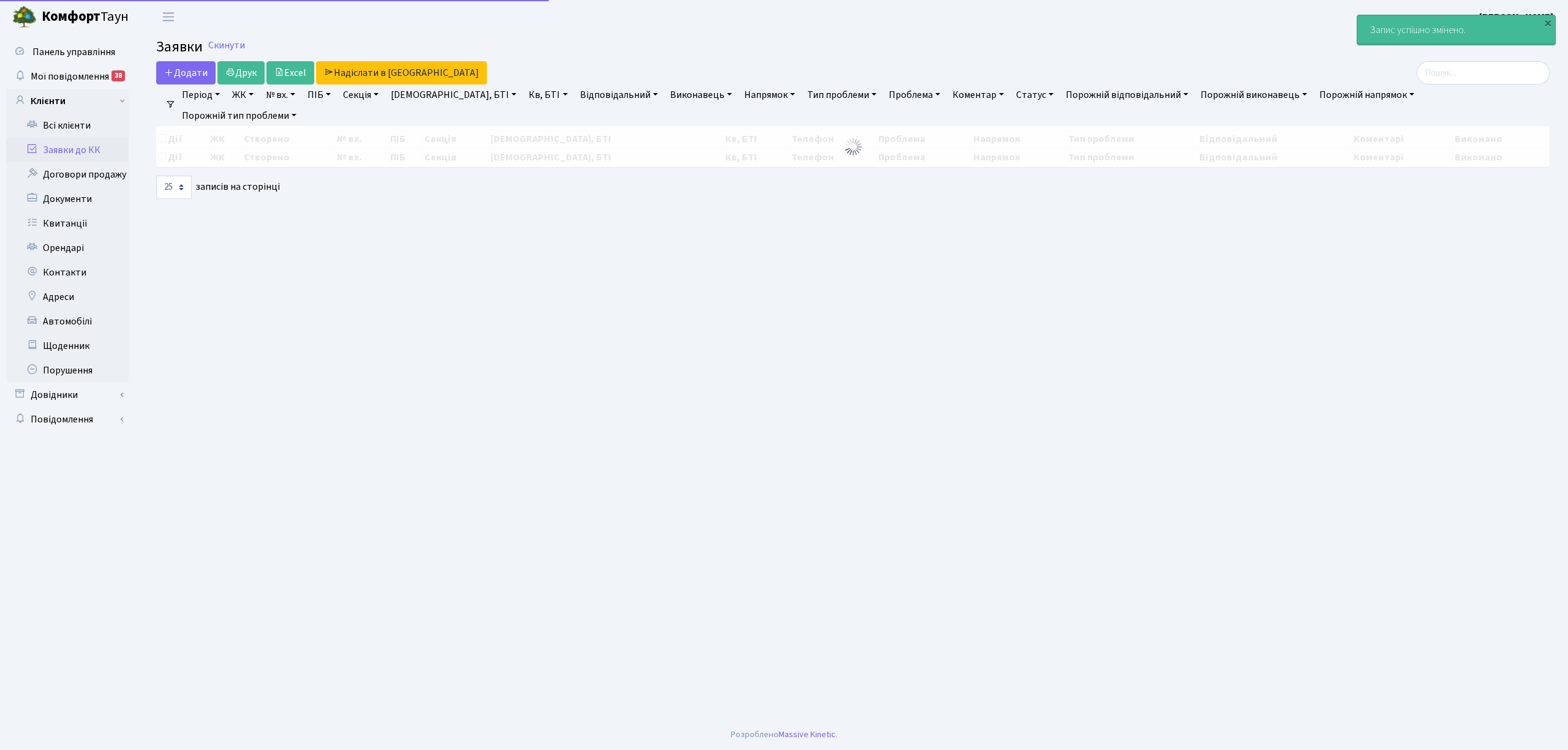
select select "25"
